Goal: Check status

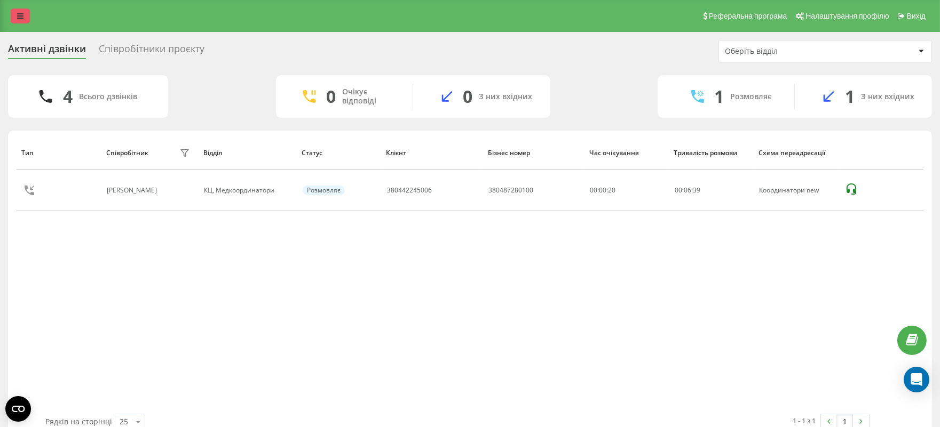
click at [18, 18] on icon at bounding box center [20, 15] width 6 height 7
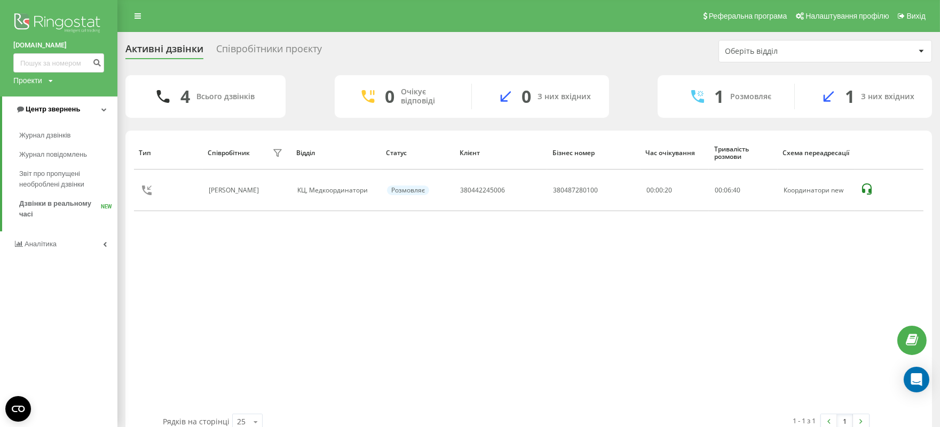
click at [70, 107] on span "Центр звернень" at bounding box center [53, 109] width 54 height 8
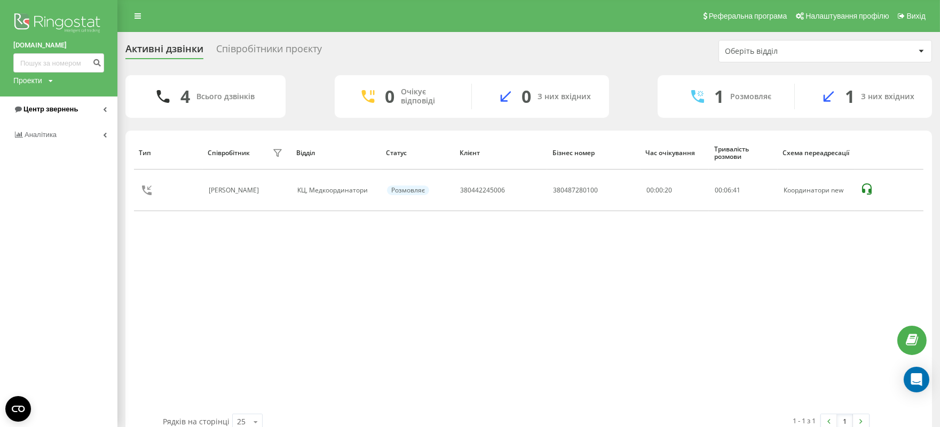
click at [70, 107] on span "Центр звернень" at bounding box center [50, 109] width 54 height 8
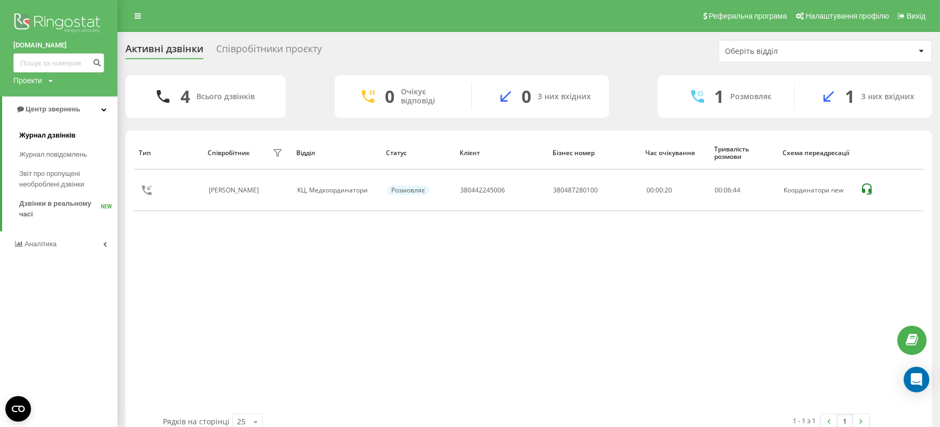
click at [60, 136] on span "Журнал дзвінків" at bounding box center [47, 135] width 57 height 11
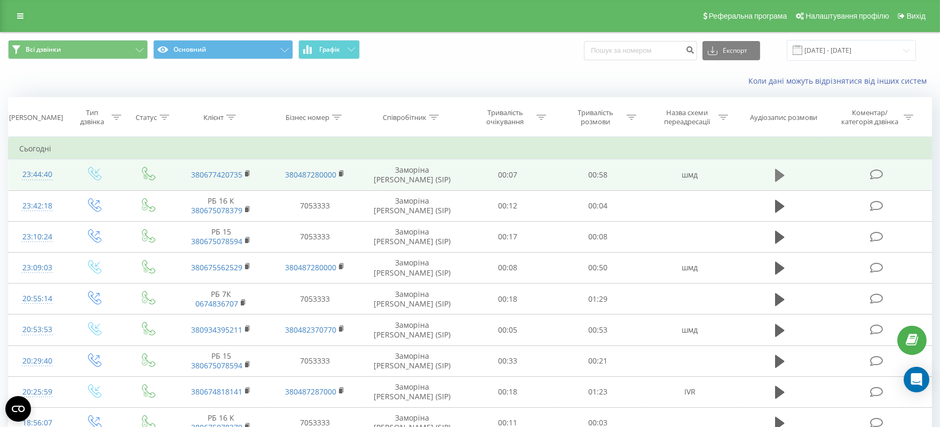
click at [774, 173] on button at bounding box center [780, 176] width 16 height 16
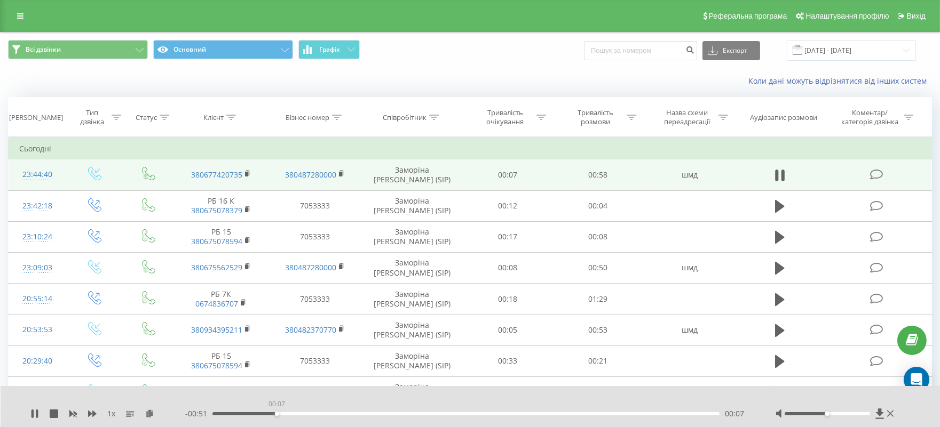
drag, startPoint x: 215, startPoint y: 414, endPoint x: 279, endPoint y: 418, distance: 64.2
click at [279, 418] on div "- 00:51 00:07 00:07" at bounding box center [466, 414] width 563 height 11
drag, startPoint x: 305, startPoint y: 414, endPoint x: 335, endPoint y: 417, distance: 29.5
click at [335, 417] on div "- 00:44 00:14 00:14" at bounding box center [466, 414] width 563 height 11
drag, startPoint x: 379, startPoint y: 414, endPoint x: 393, endPoint y: 414, distance: 13.9
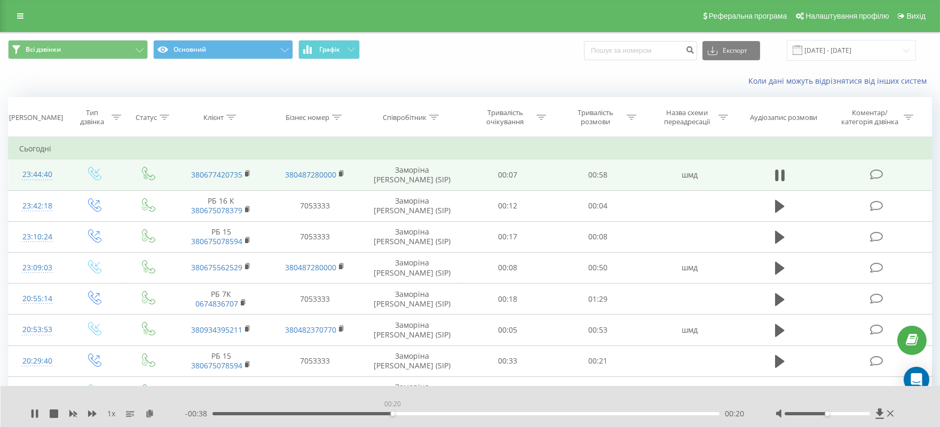
click at [393, 414] on div "00:20" at bounding box center [465, 413] width 507 height 3
click at [55, 412] on icon at bounding box center [54, 414] width 9 height 9
click at [23, 22] on link at bounding box center [20, 16] width 19 height 15
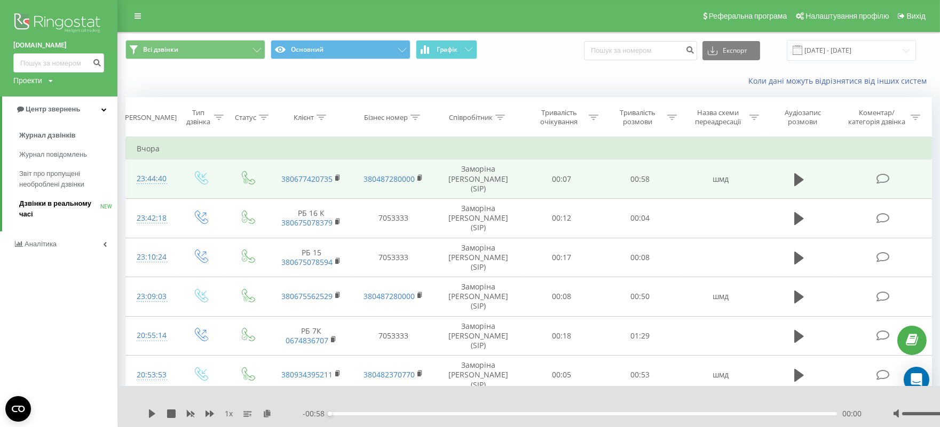
click at [56, 200] on span "Дзвінки в реальному часі" at bounding box center [59, 209] width 81 height 21
